Goal: Task Accomplishment & Management: Manage account settings

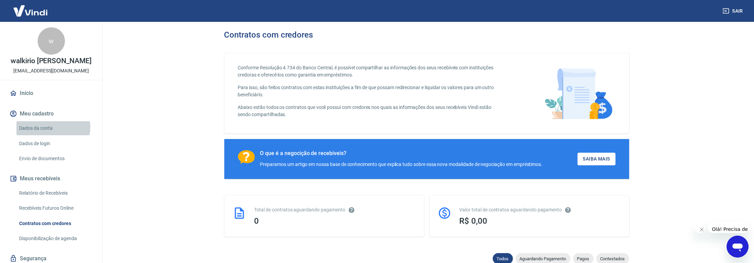
click at [46, 127] on link "Dados da conta" at bounding box center [55, 128] width 78 height 14
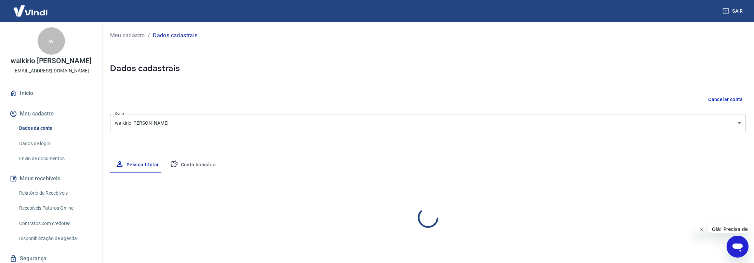
select select "SC"
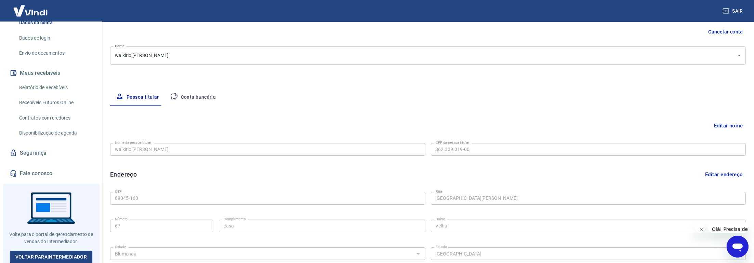
scroll to position [68, 0]
click at [58, 255] on link "Voltar para Intermediador" at bounding box center [51, 257] width 83 height 13
